Goal: Transaction & Acquisition: Download file/media

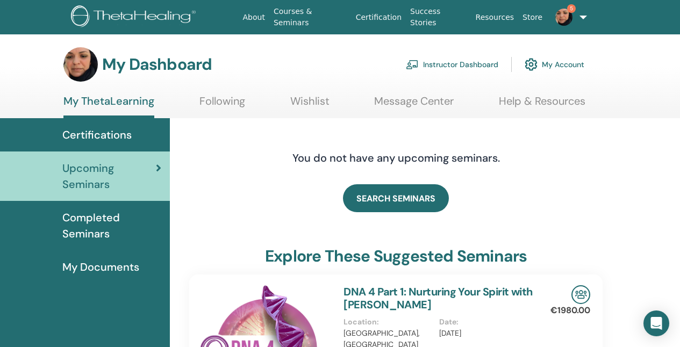
click at [471, 69] on link "Instructor Dashboard" at bounding box center [452, 65] width 92 height 24
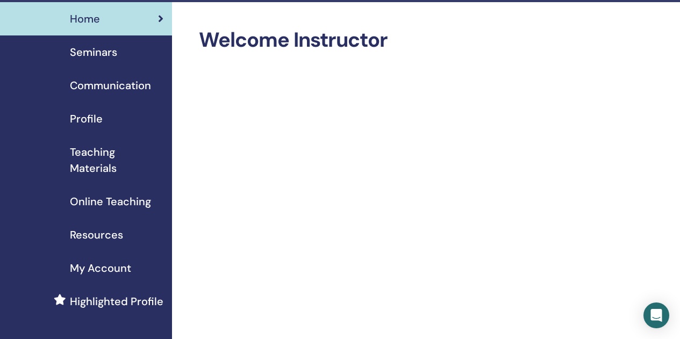
scroll to position [31, 0]
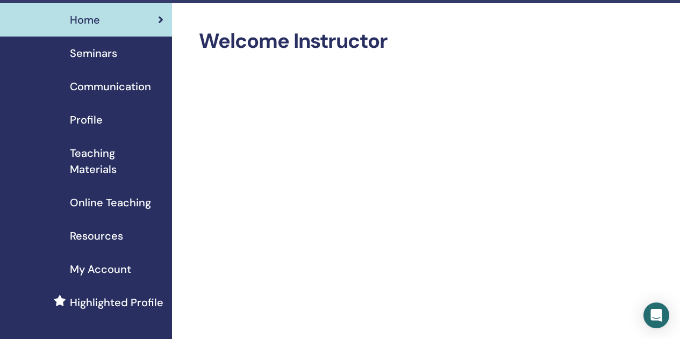
click at [98, 55] on span "Seminars" at bounding box center [93, 53] width 47 height 16
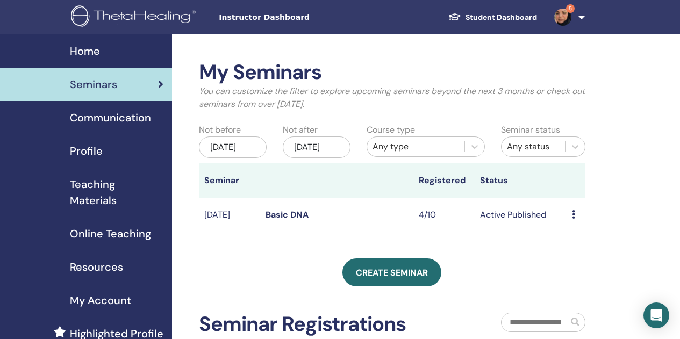
click at [573, 219] on icon at bounding box center [573, 214] width 3 height 9
click at [590, 267] on link "Attendees" at bounding box center [580, 263] width 41 height 11
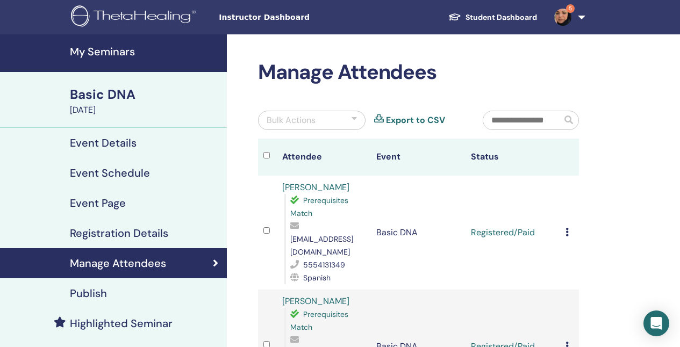
click at [567, 228] on icon at bounding box center [566, 232] width 3 height 9
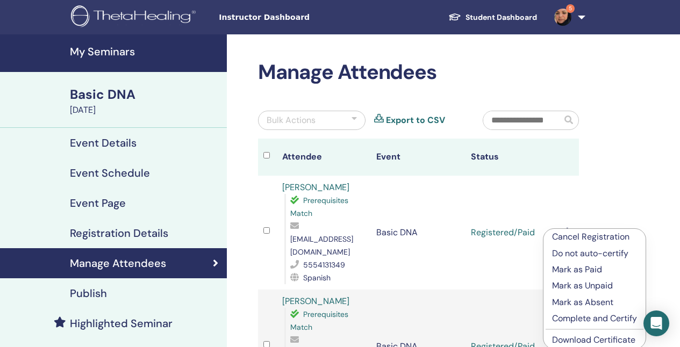
click at [572, 336] on link "Download Certificate" at bounding box center [593, 339] width 83 height 11
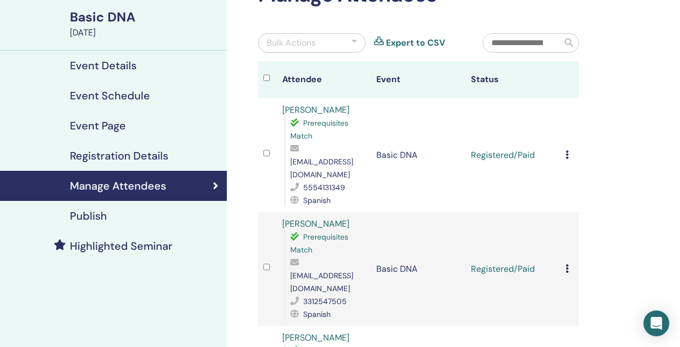
scroll to position [82, 0]
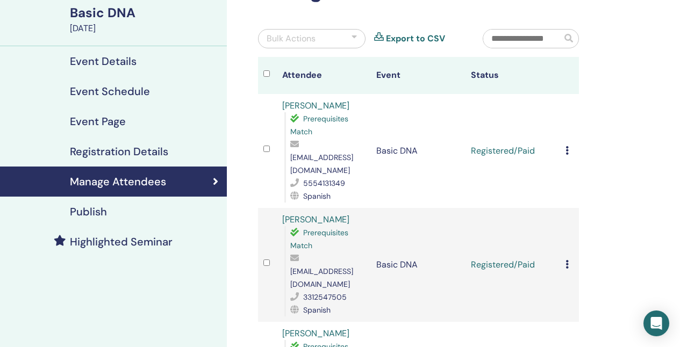
click at [569, 260] on icon at bounding box center [566, 264] width 3 height 9
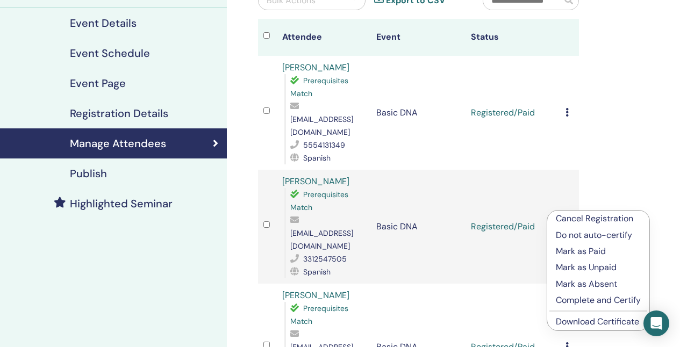
scroll to position [121, 0]
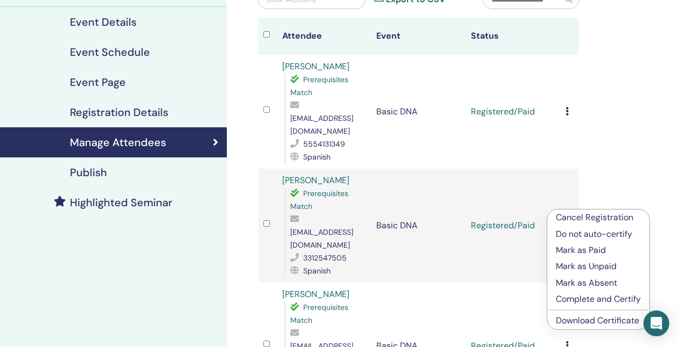
click at [582, 322] on link "Download Certificate" at bounding box center [597, 320] width 83 height 11
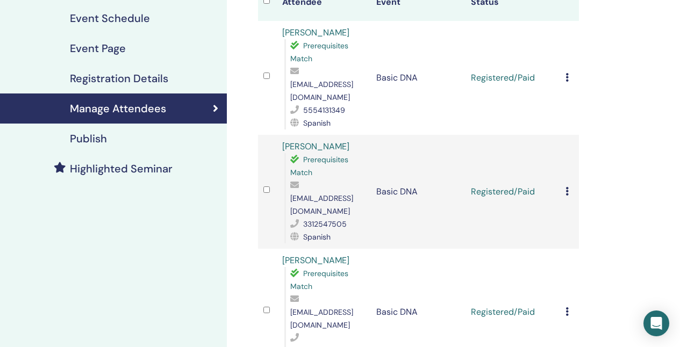
scroll to position [157, 0]
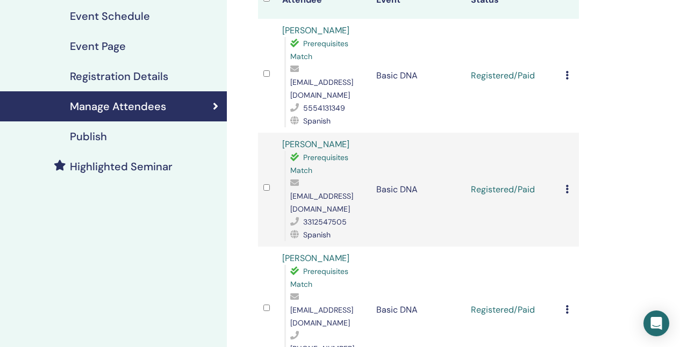
click at [567, 305] on icon at bounding box center [566, 309] width 3 height 9
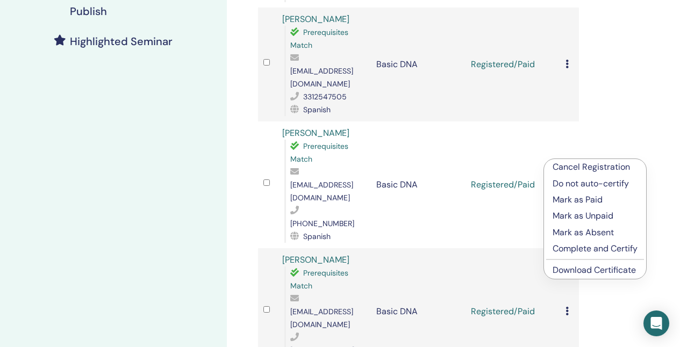
scroll to position [285, 0]
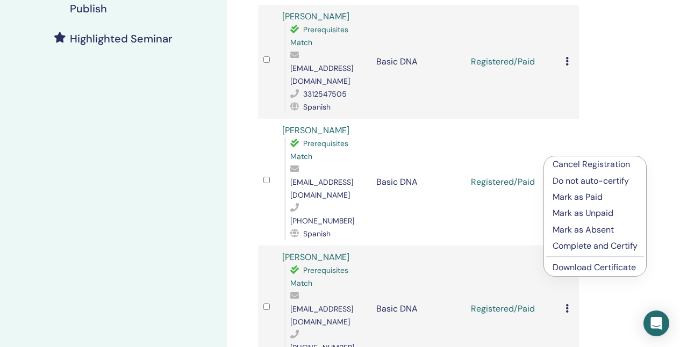
click at [571, 267] on link "Download Certificate" at bounding box center [593, 267] width 83 height 11
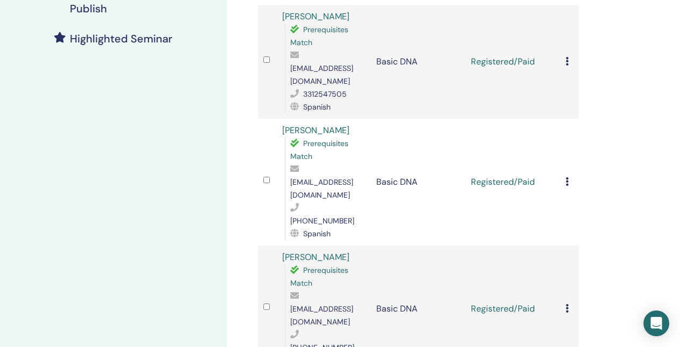
click at [565, 304] on icon at bounding box center [566, 308] width 3 height 9
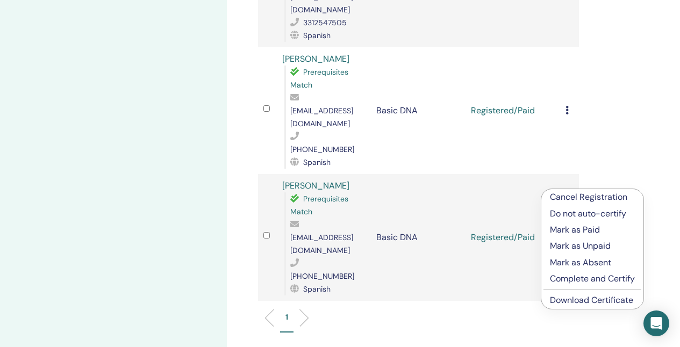
scroll to position [358, 0]
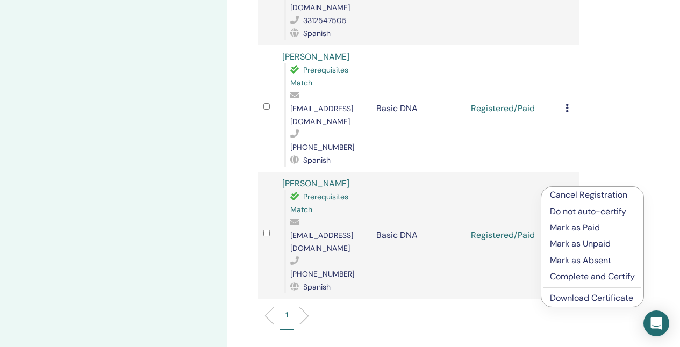
click at [571, 299] on link "Download Certificate" at bounding box center [591, 297] width 83 height 11
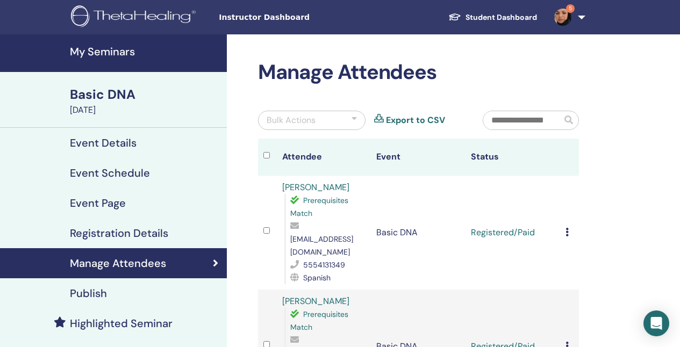
scroll to position [0, 0]
